Goal: Task Accomplishment & Management: Use online tool/utility

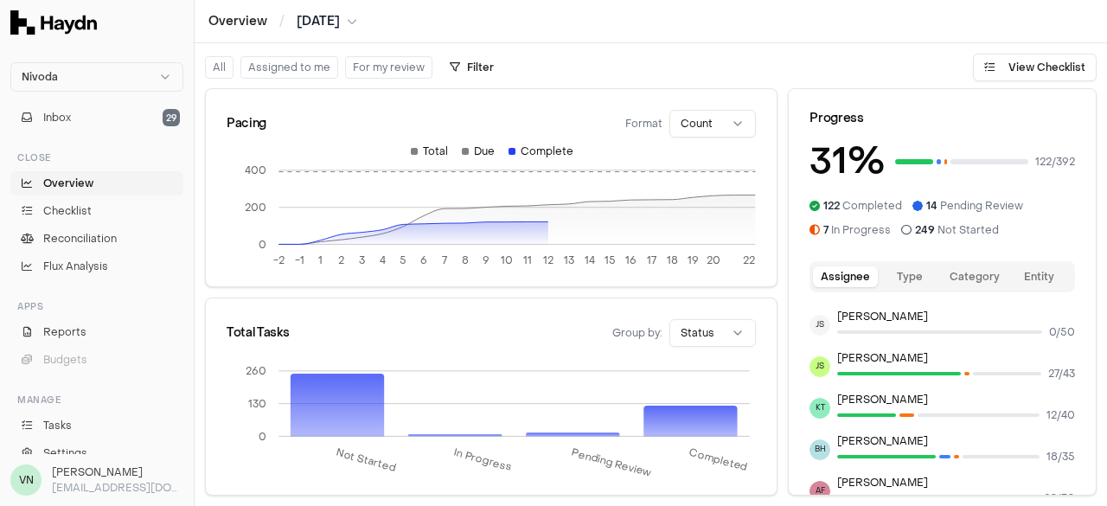
click at [286, 57] on button "Assigned to me" at bounding box center [289, 67] width 98 height 22
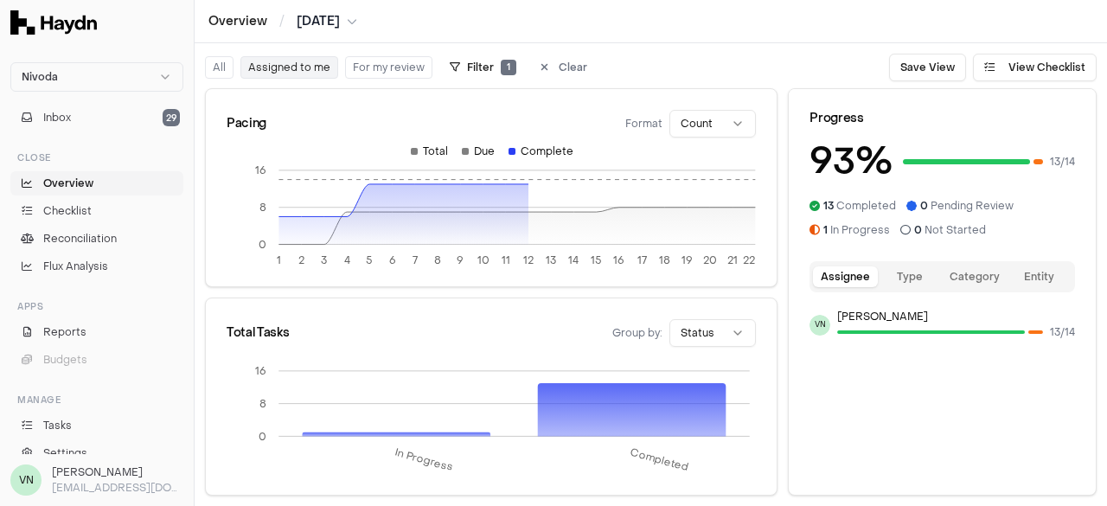
click at [369, 7] on div "Overview / [DATE]" at bounding box center [651, 21] width 912 height 43
click at [337, 20] on span "[DATE]" at bounding box center [318, 21] width 43 height 17
click at [337, 20] on html "Nivoda Inbox 29 Close Overview Checklist Reconciliation Flux Analysis Apps Repo…" at bounding box center [553, 253] width 1107 height 506
click at [58, 218] on span "Checklist" at bounding box center [67, 211] width 48 height 16
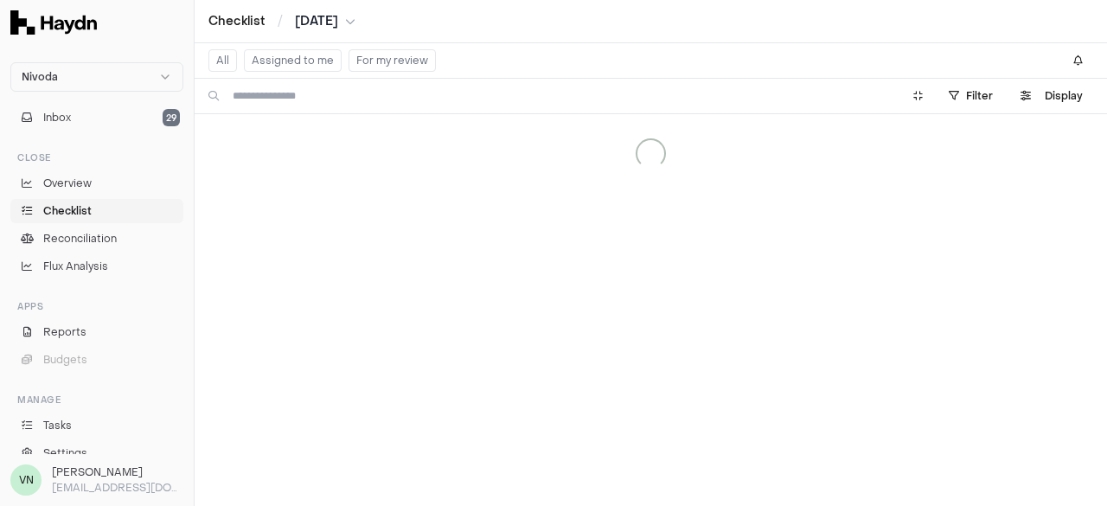
click at [285, 63] on button "Assigned to me" at bounding box center [293, 60] width 98 height 22
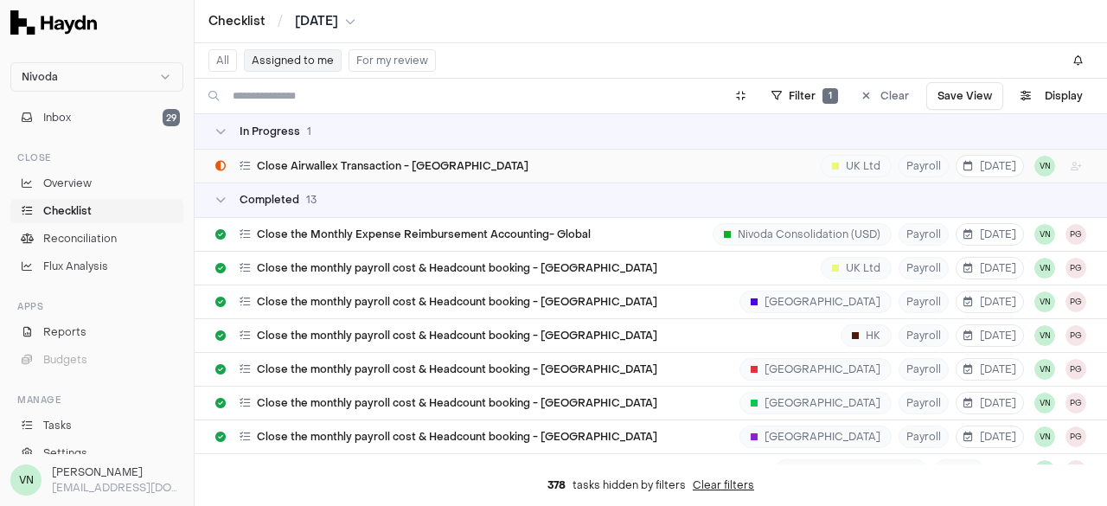
click at [390, 175] on div "Close Airwallex Transaction - UK UK Ltd Payroll [DATE] VN" at bounding box center [650, 166] width 871 height 33
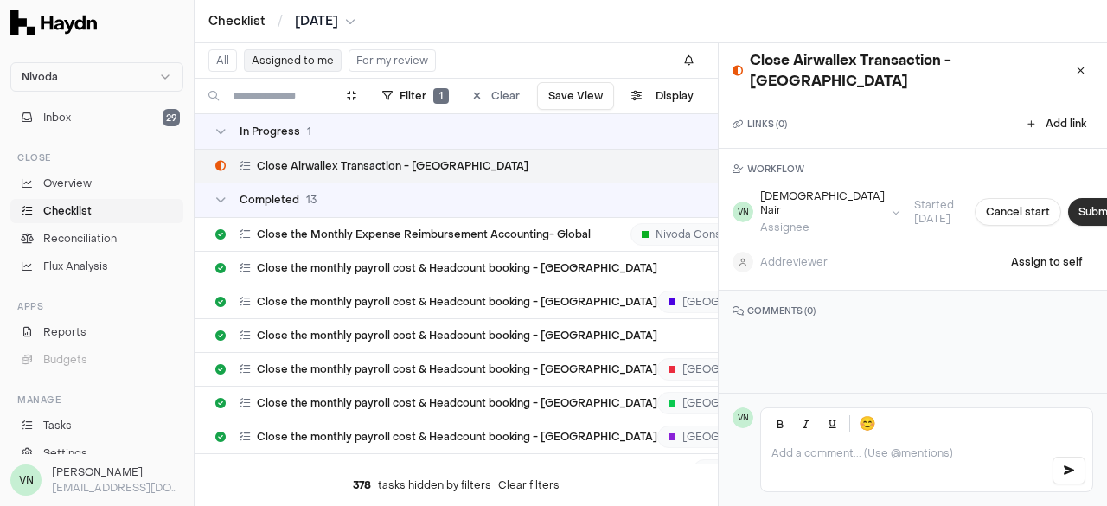
click at [1068, 198] on button "Submit task" at bounding box center [1108, 212] width 81 height 28
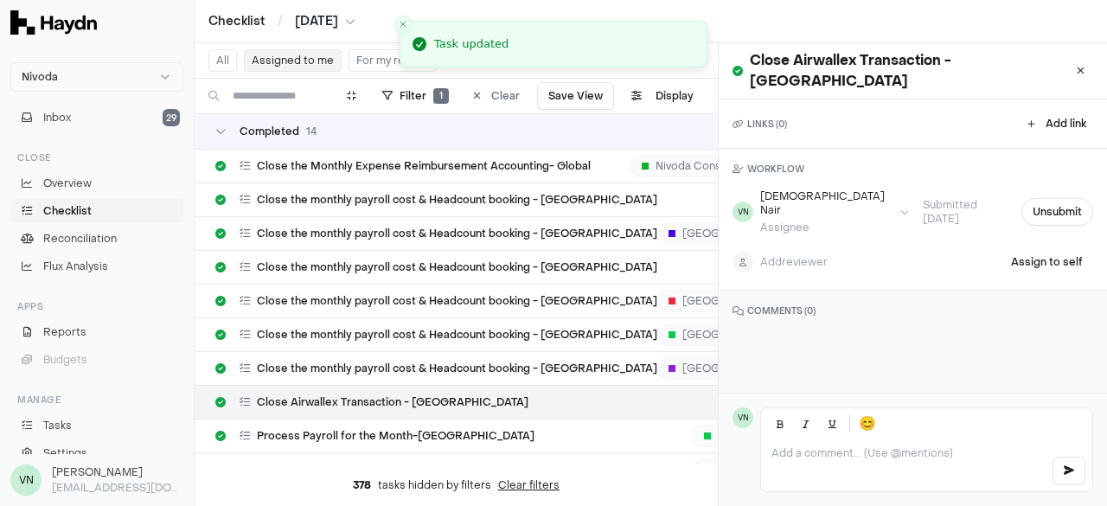
click at [1049, 69] on div "Close Airwallex Transaction - [GEOGRAPHIC_DATA]" at bounding box center [912, 71] width 388 height 56
click at [1076, 66] on icon at bounding box center [1080, 71] width 8 height 10
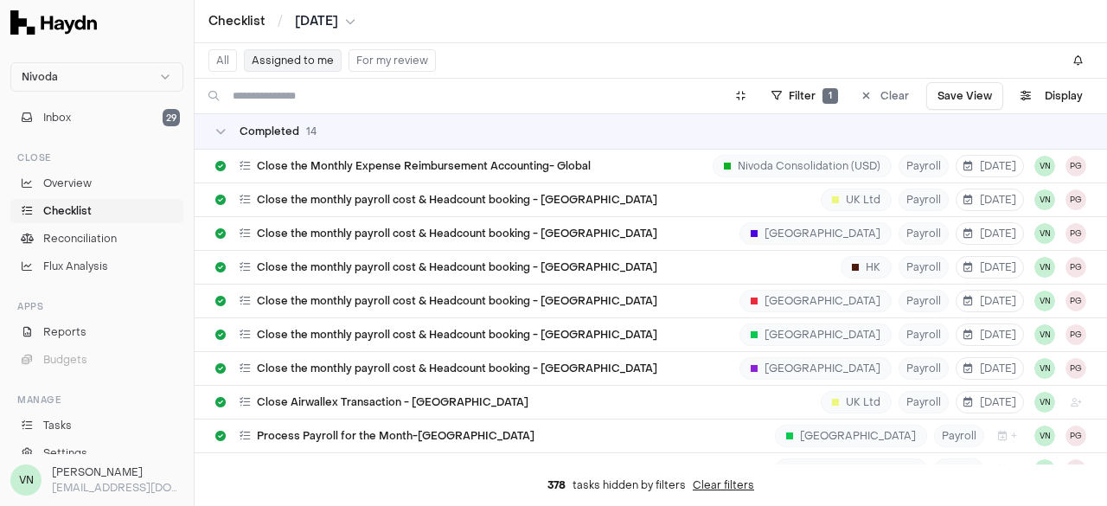
click at [338, 29] on span "[DATE]" at bounding box center [316, 21] width 43 height 17
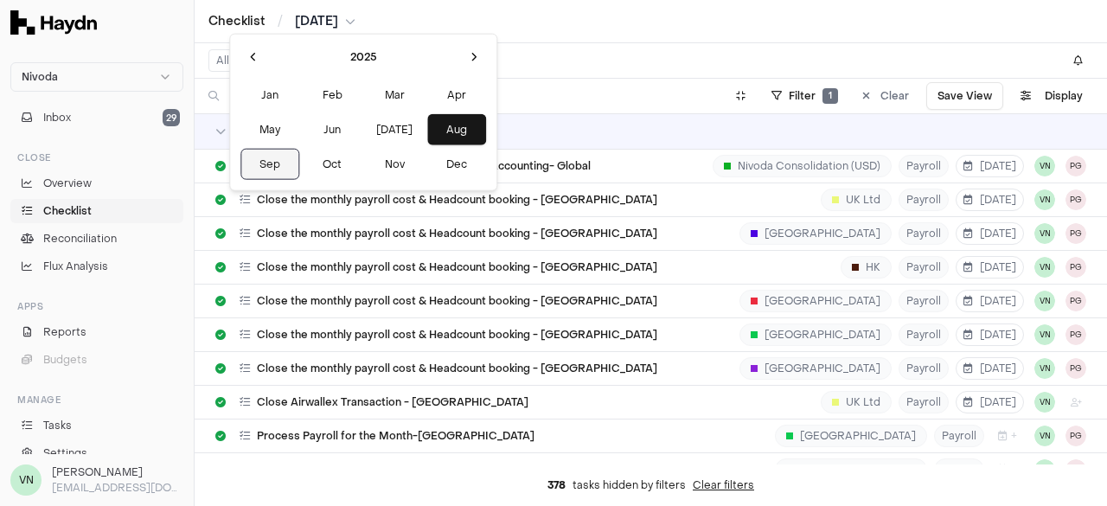
click at [260, 162] on button "Sep" at bounding box center [269, 164] width 59 height 31
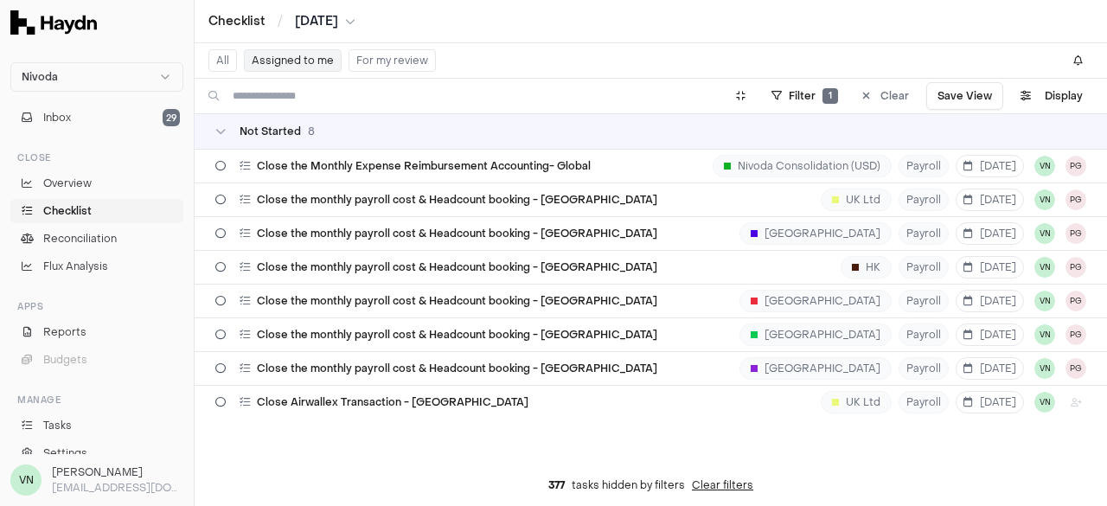
click at [283, 61] on button "Assigned to me" at bounding box center [293, 60] width 98 height 22
click at [572, 440] on div "Not Started 8 Close the Monthly Expense Reimbursement Accounting- Global Nivoda…" at bounding box center [651, 289] width 912 height 350
